Goal: Find contact information: Find contact information

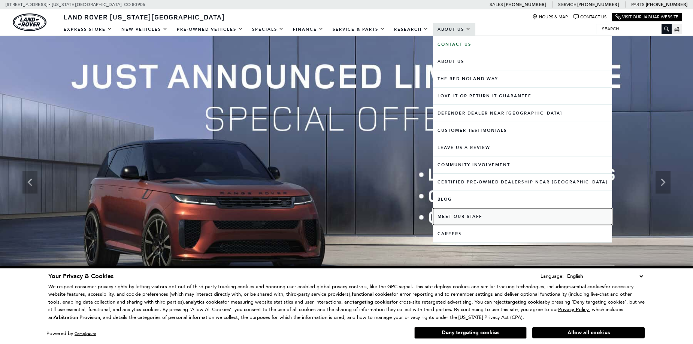
click at [441, 217] on link "Meet Our Staff" at bounding box center [522, 216] width 179 height 17
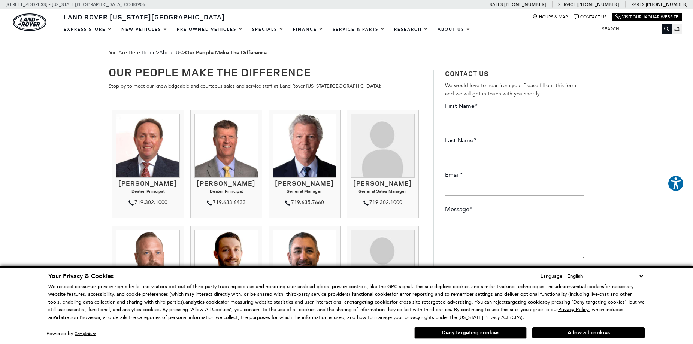
click at [291, 183] on h3 "Ray Reilly" at bounding box center [305, 183] width 64 height 7
click at [313, 184] on h3 "Ray Reilly" at bounding box center [305, 183] width 64 height 7
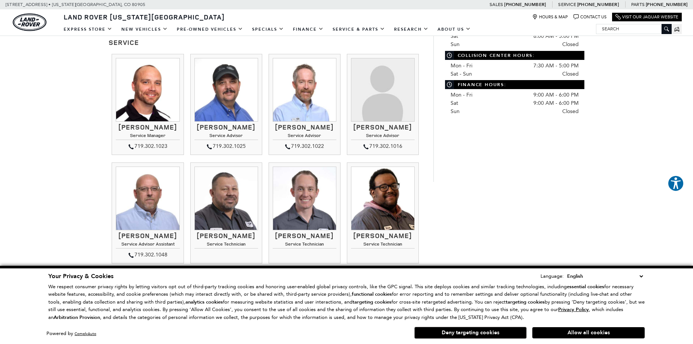
scroll to position [441, 0]
click at [137, 130] on h3 "Mark Klever" at bounding box center [148, 127] width 64 height 7
